Goal: Use online tool/utility

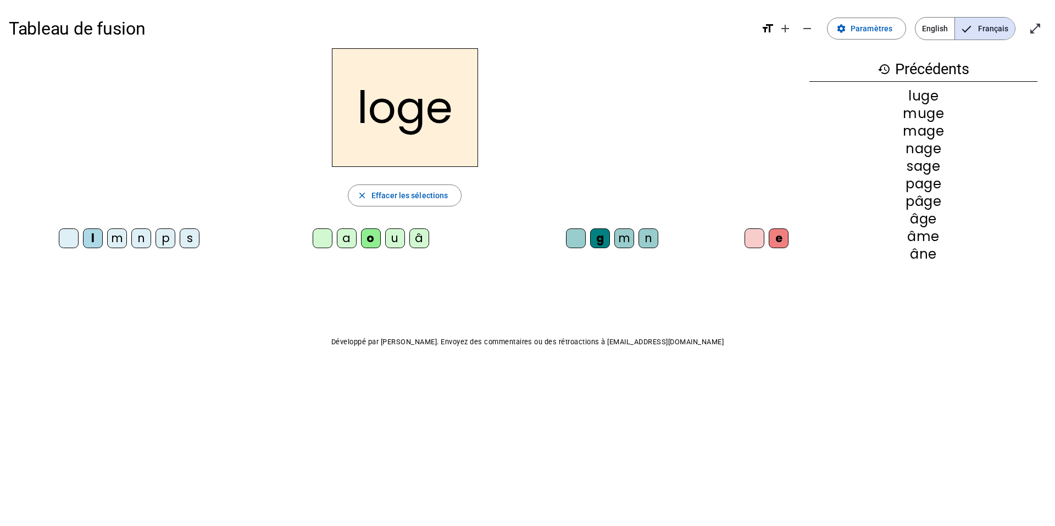
click at [363, 197] on mat-icon "close" at bounding box center [362, 196] width 10 height 10
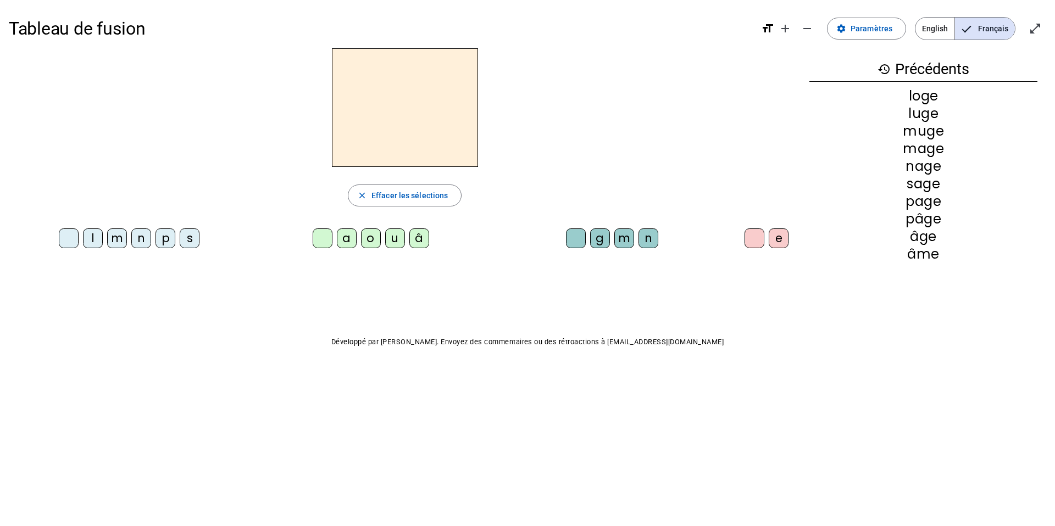
click at [420, 236] on div "â" at bounding box center [419, 239] width 20 height 20
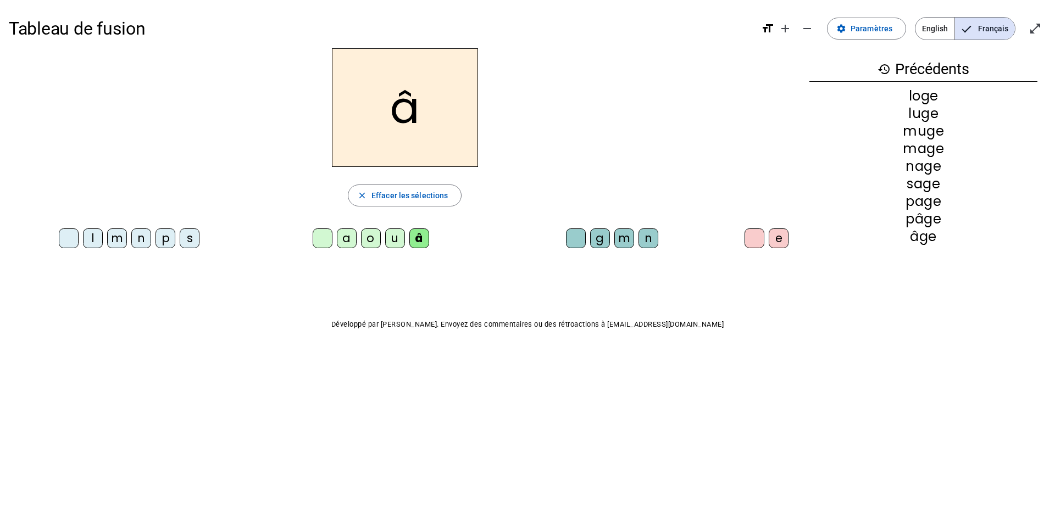
click at [641, 234] on div "n" at bounding box center [648, 239] width 20 height 20
click at [782, 239] on div "e" at bounding box center [779, 239] width 20 height 20
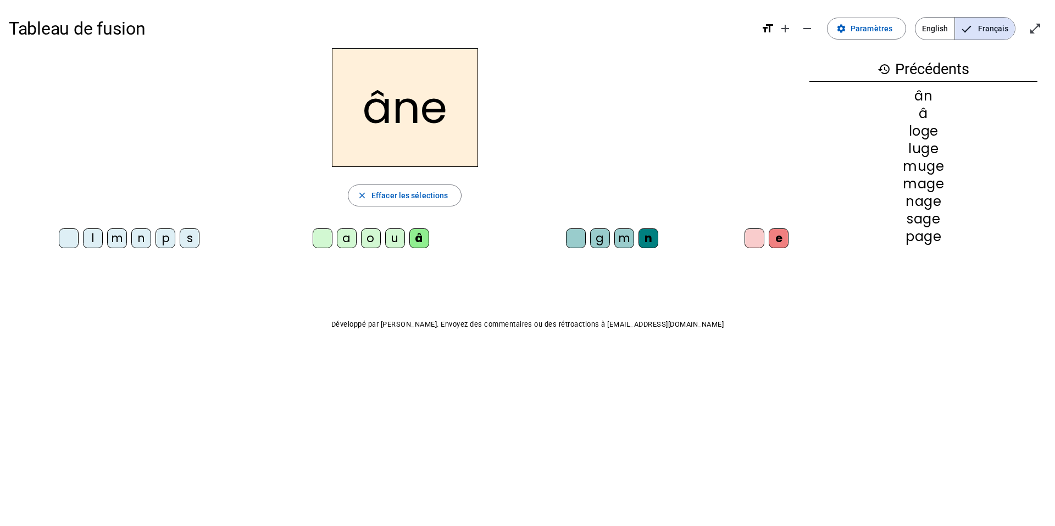
click at [627, 237] on div "m" at bounding box center [624, 239] width 20 height 20
click at [599, 237] on div "g" at bounding box center [600, 239] width 20 height 20
click at [166, 236] on div "p" at bounding box center [165, 239] width 20 height 20
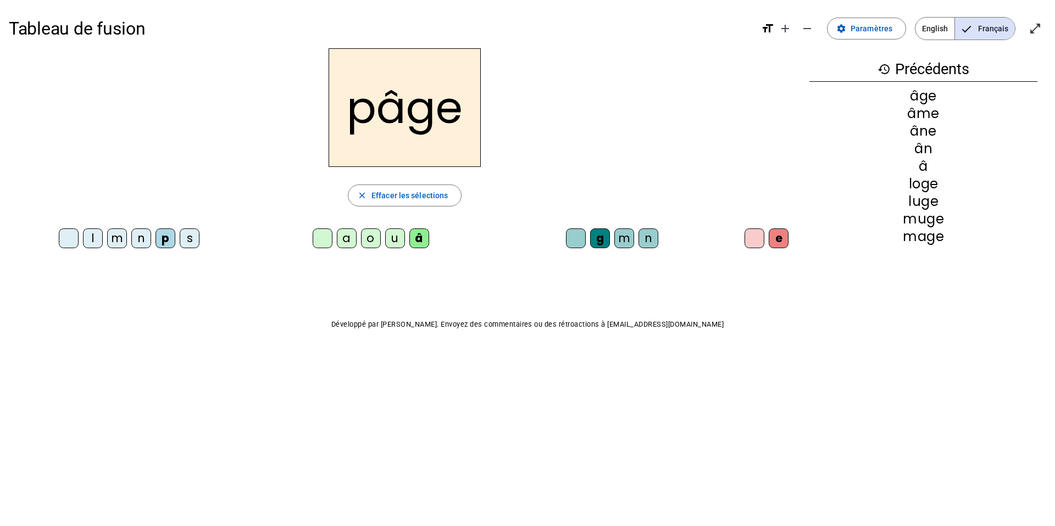
click at [349, 236] on div "a" at bounding box center [347, 239] width 20 height 20
click at [187, 241] on div "s" at bounding box center [190, 239] width 20 height 20
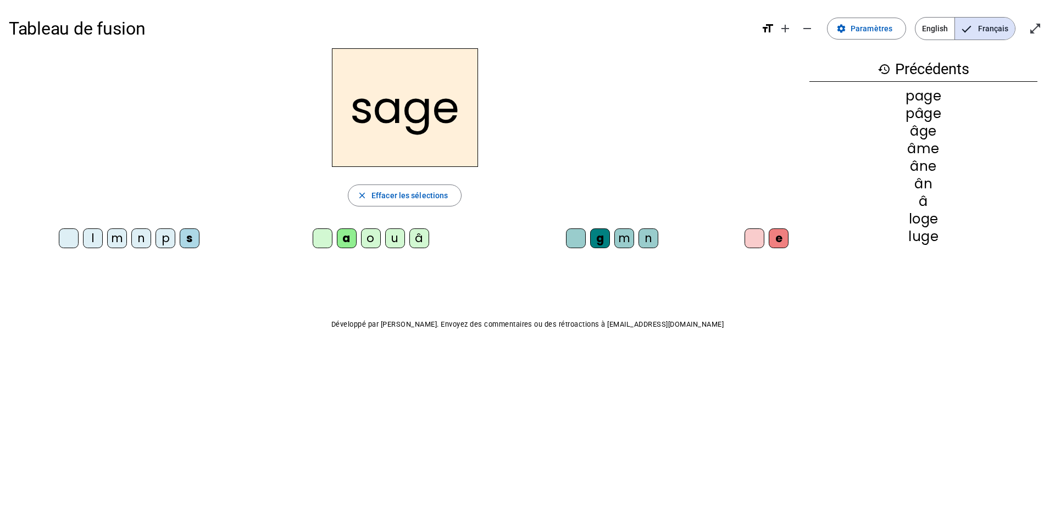
click at [653, 233] on div "n" at bounding box center [648, 239] width 20 height 20
click at [141, 242] on div "n" at bounding box center [141, 239] width 20 height 20
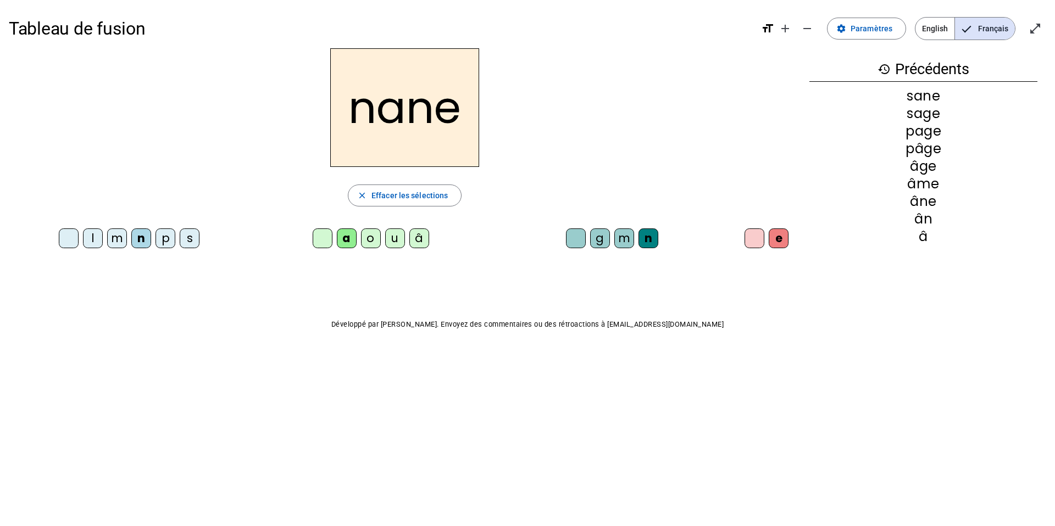
click at [602, 240] on div "g" at bounding box center [600, 239] width 20 height 20
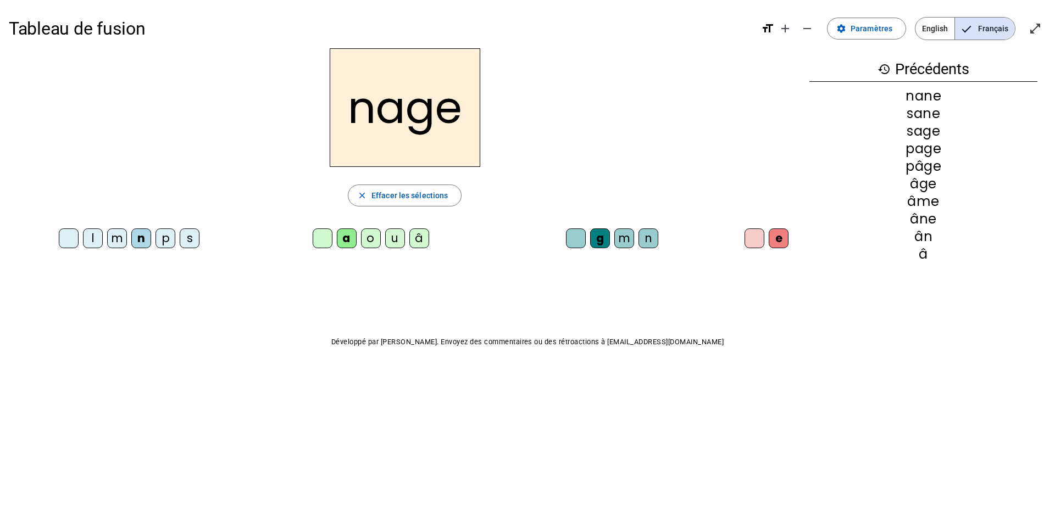
click at [116, 241] on div "m" at bounding box center [117, 239] width 20 height 20
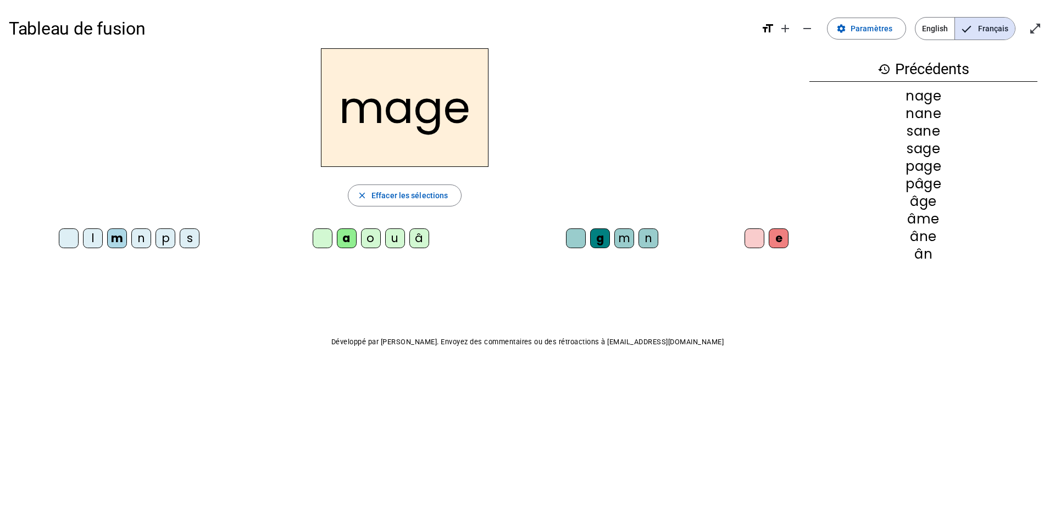
click at [392, 238] on div "u" at bounding box center [395, 239] width 20 height 20
click at [92, 237] on div "l" at bounding box center [93, 239] width 20 height 20
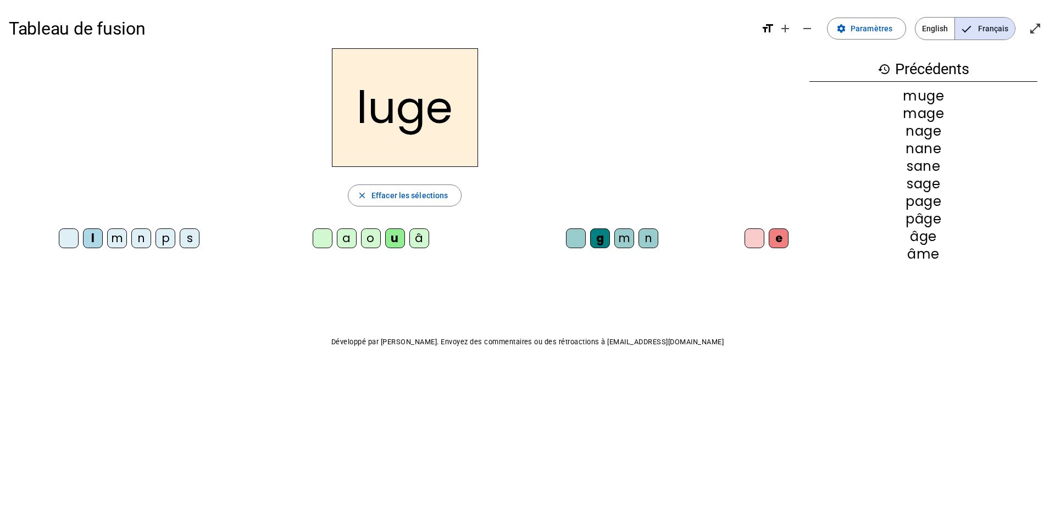
click at [370, 238] on div "o" at bounding box center [371, 239] width 20 height 20
